Goal: Download file/media

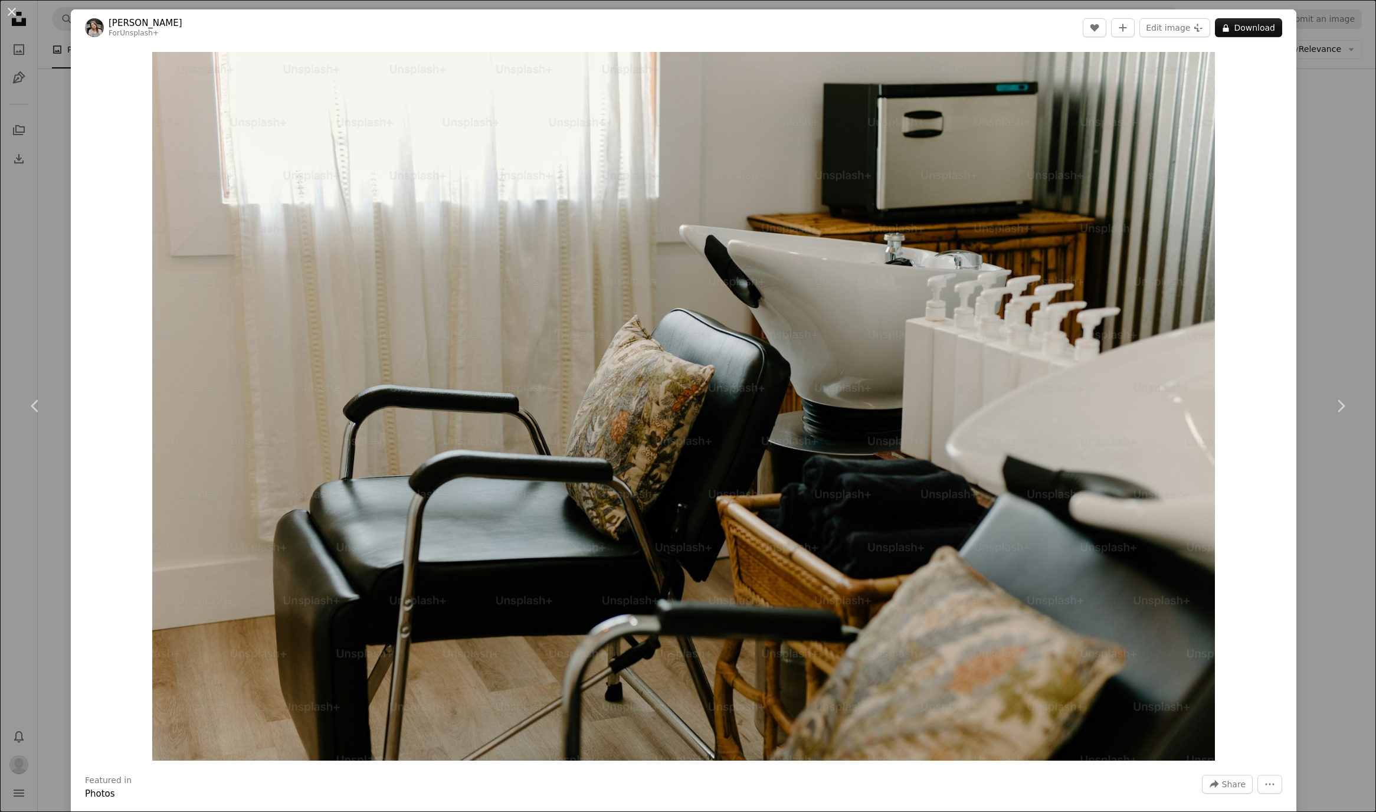
scroll to position [1671, 0]
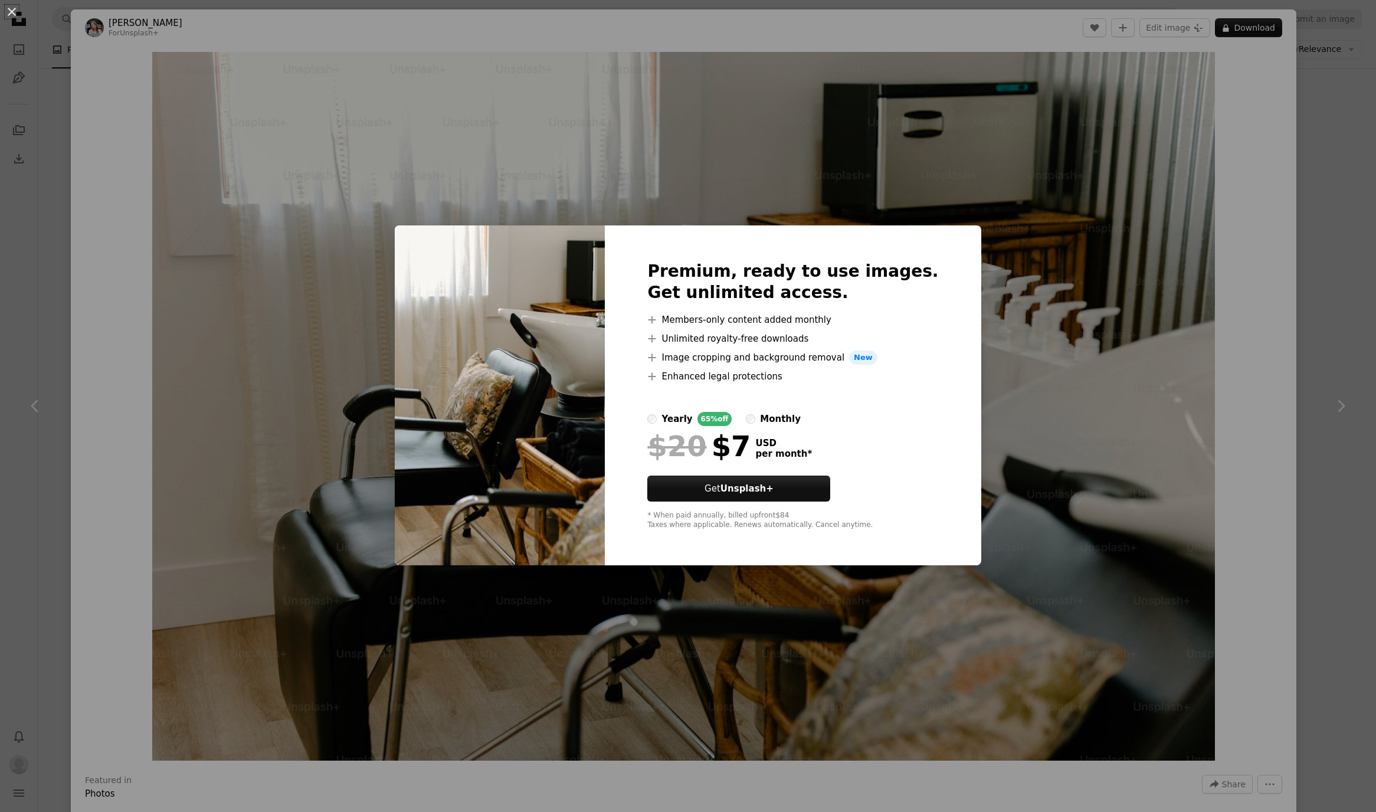
click at [785, 421] on div "monthly" at bounding box center [780, 419] width 41 height 14
click at [803, 490] on link "Get Unsplash+" at bounding box center [738, 488] width 183 height 26
